Goal: Task Accomplishment & Management: Use online tool/utility

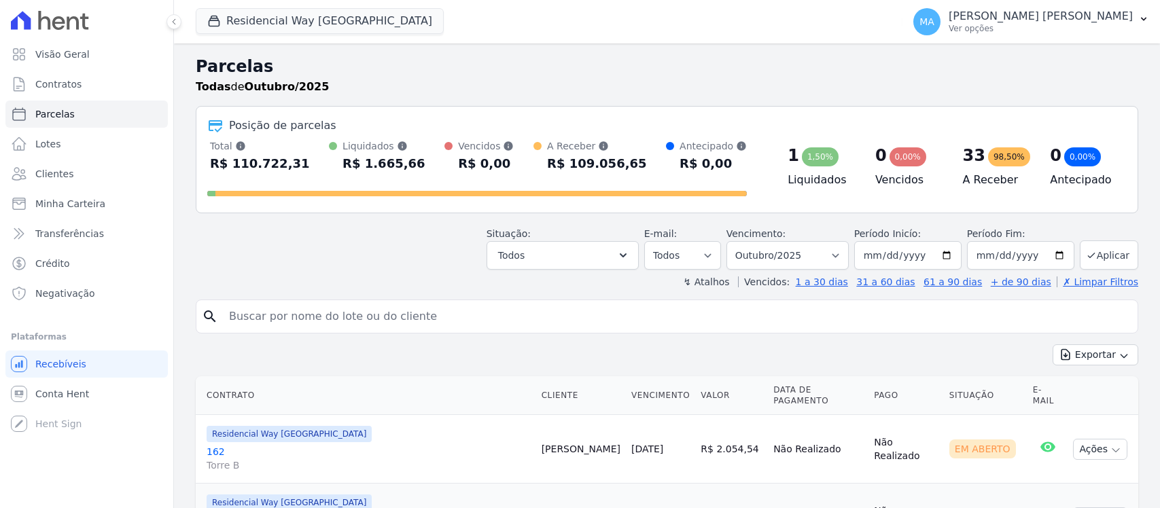
select select
click at [1035, 29] on p "Ver opções" at bounding box center [1041, 28] width 184 height 11
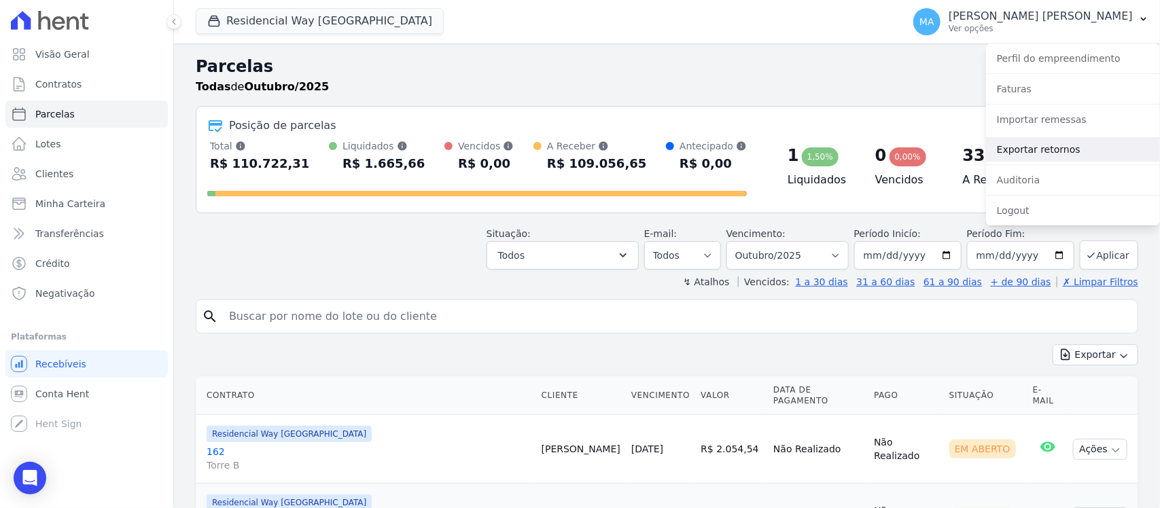
click at [1006, 151] on link "Exportar retornos" at bounding box center [1073, 149] width 174 height 24
